Goal: Transaction & Acquisition: Purchase product/service

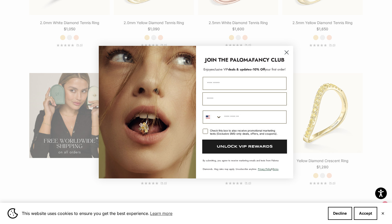
scroll to position [861, 0]
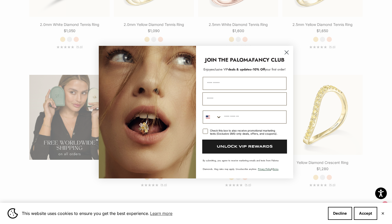
click at [288, 51] on circle "Close dialog" at bounding box center [286, 52] width 9 height 9
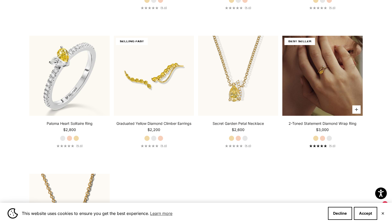
scroll to position [0, 0]
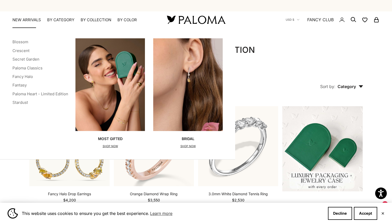
click at [37, 19] on link "NEW ARRIVALS" at bounding box center [26, 19] width 29 height 5
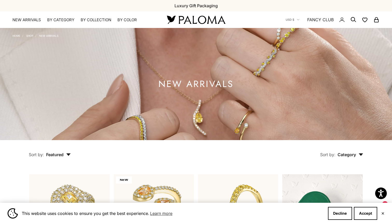
click at [351, 19] on icon "Secondary navigation" at bounding box center [353, 20] width 6 height 6
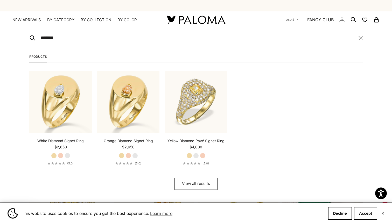
type input "******"
click at [210, 183] on button "View all results" at bounding box center [195, 184] width 43 height 12
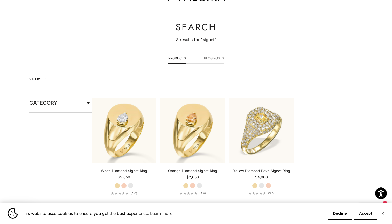
scroll to position [55, 0]
